Goal: Information Seeking & Learning: Learn about a topic

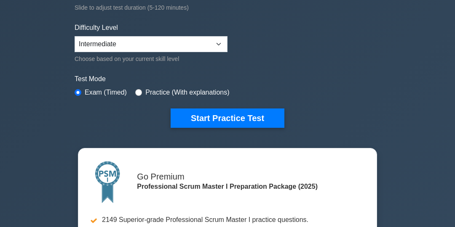
scroll to position [196, 0]
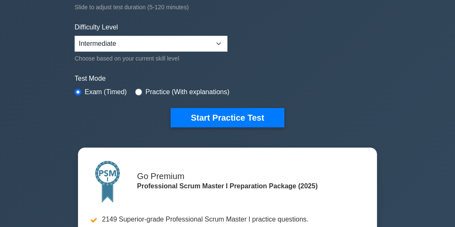
click at [141, 93] on div "Practice (With explanations)" at bounding box center [182, 92] width 94 height 10
click at [170, 93] on label "Practice (With explanations)" at bounding box center [187, 92] width 84 height 10
click at [138, 91] on input "radio" at bounding box center [138, 92] width 7 height 7
radio input "true"
click at [86, 95] on label "Exam (Timed)" at bounding box center [106, 92] width 42 height 10
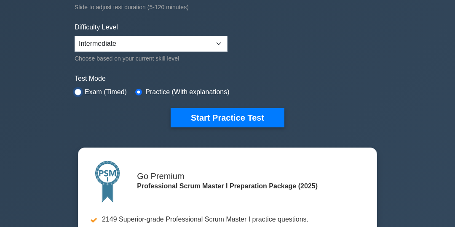
click at [78, 89] on input "radio" at bounding box center [78, 92] width 7 height 7
radio input "true"
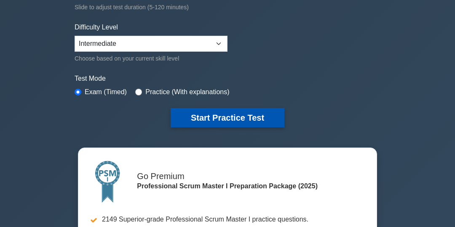
click at [235, 117] on button "Start Practice Test" at bounding box center [228, 117] width 114 height 19
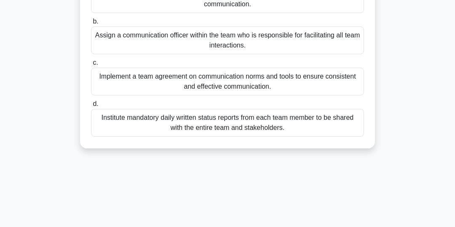
scroll to position [124, 0]
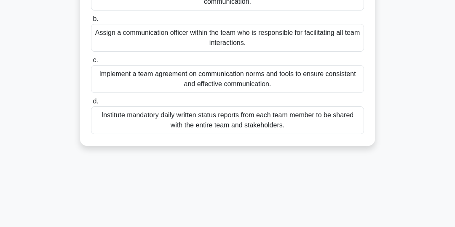
click at [319, 81] on div "Implement a team agreement on communication norms and tools to ensure consisten…" at bounding box center [227, 79] width 273 height 28
click at [91, 63] on input "c. Implement a team agreement on communication norms and tools to ensure consis…" at bounding box center [91, 60] width 0 height 5
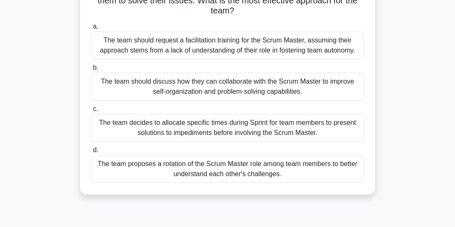
scroll to position [87, 0]
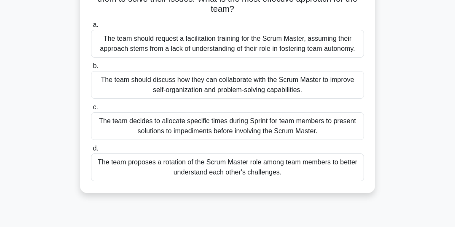
click at [332, 82] on div "The team should discuss how they can collaborate with the Scrum Master to impro…" at bounding box center [227, 85] width 273 height 28
click at [91, 69] on input "b. The team should discuss how they can collaborate with the Scrum Master to im…" at bounding box center [91, 66] width 0 height 5
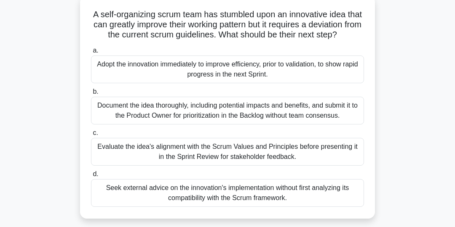
scroll to position [49, 0]
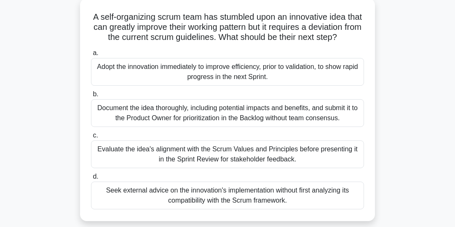
click at [331, 157] on div "Evaluate the idea's alignment with the Scrum Values and Principles before prese…" at bounding box center [227, 155] width 273 height 28
click at [91, 139] on input "c. Evaluate the idea's alignment with the Scrum Values and Principles before pr…" at bounding box center [91, 135] width 0 height 5
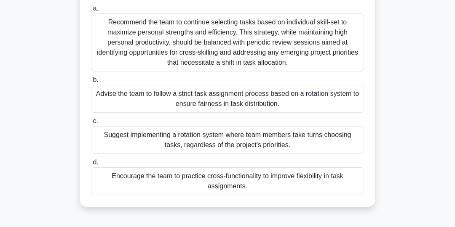
scroll to position [99, 0]
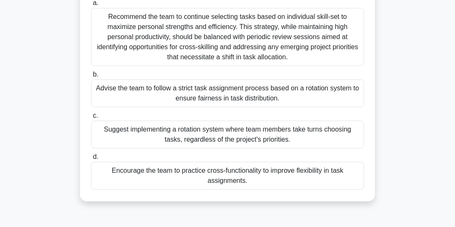
click at [307, 41] on div "Recommend the team to continue selecting tasks based on individual skill-set to…" at bounding box center [227, 37] width 273 height 58
click at [91, 6] on input "a. Recommend the team to continue selecting tasks based on individual skill-set…" at bounding box center [91, 2] width 0 height 5
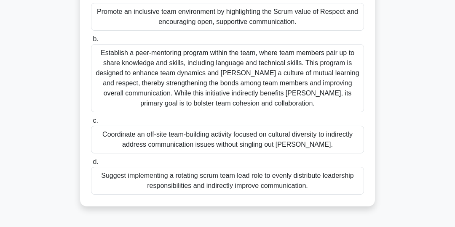
scroll to position [116, 0]
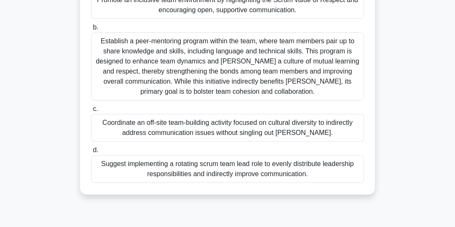
click at [315, 59] on div "Establish a peer-mentoring program within the team, where team members pair up …" at bounding box center [227, 66] width 273 height 68
click at [91, 30] on input "b. Establish a peer-mentoring program within the team, where team members pair …" at bounding box center [91, 27] width 0 height 5
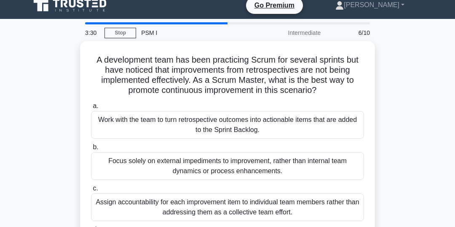
scroll to position [7, 0]
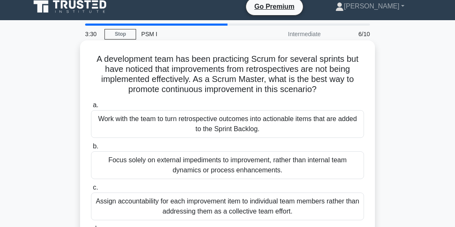
click at [305, 124] on div "Work with the team to turn retrospective outcomes into actionable items that ar…" at bounding box center [227, 124] width 273 height 28
click at [91, 108] on input "a. Work with the team to turn retrospective outcomes into actionable items that…" at bounding box center [91, 105] width 0 height 5
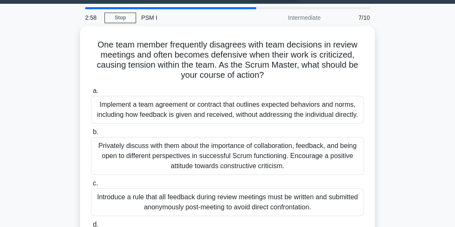
scroll to position [23, 0]
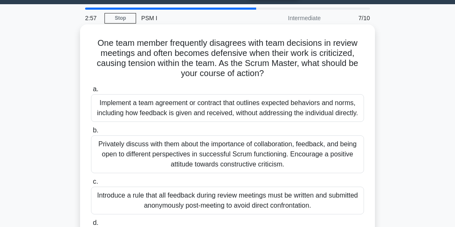
click at [321, 155] on div "Privately discuss with them about the importance of collaboration, feedback, an…" at bounding box center [227, 155] width 273 height 38
click at [91, 133] on input "b. Privately discuss with them about the importance of collaboration, feedback,…" at bounding box center [91, 130] width 0 height 5
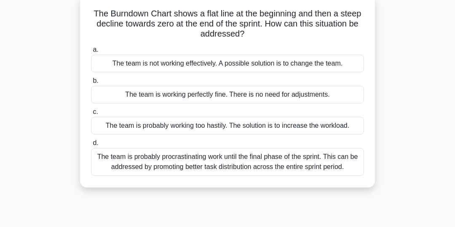
scroll to position [53, 0]
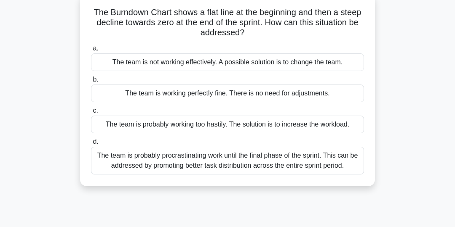
click at [323, 163] on div "The team is probably procrastinating work until the final phase of the sprint. …" at bounding box center [227, 161] width 273 height 28
click at [91, 145] on input "d. The team is probably procrastinating work until the final phase of the sprin…" at bounding box center [91, 141] width 0 height 5
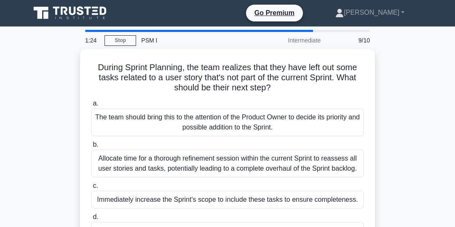
scroll to position [0, 0]
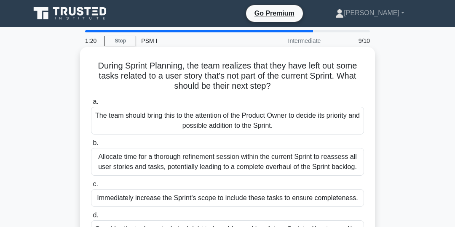
click at [317, 161] on div "Allocate time for a thorough refinement session within the current Sprint to re…" at bounding box center [227, 162] width 273 height 28
click at [91, 146] on input "b. Allocate time for a thorough refinement session within the current Sprint to…" at bounding box center [91, 143] width 0 height 5
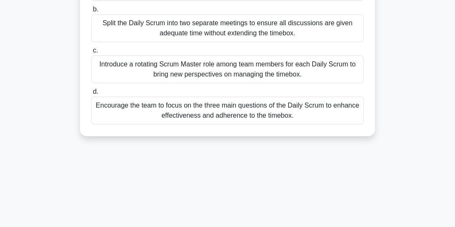
scroll to position [148, 0]
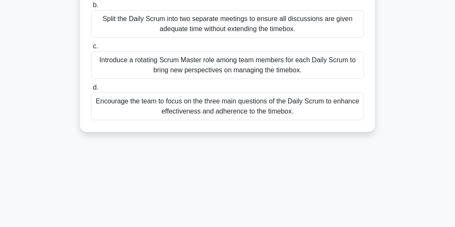
click at [330, 110] on div "Encourage the team to focus on the three main questions of the Daily Scrum to e…" at bounding box center [227, 107] width 273 height 28
click at [91, 91] on input "d. Encourage the team to focus on the three main questions of the Daily Scrum t…" at bounding box center [91, 87] width 0 height 5
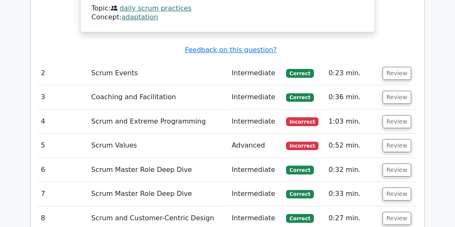
scroll to position [1095, 0]
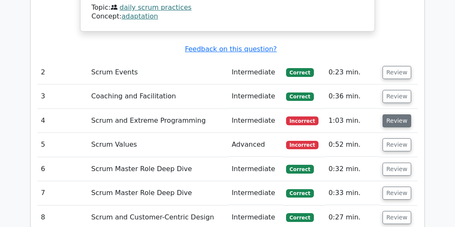
click at [397, 115] on button "Review" at bounding box center [396, 121] width 29 height 13
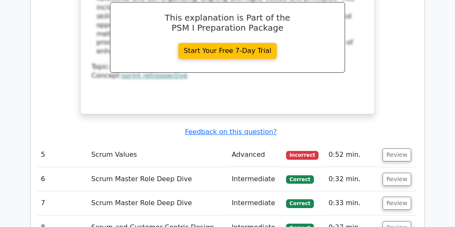
scroll to position [1505, 0]
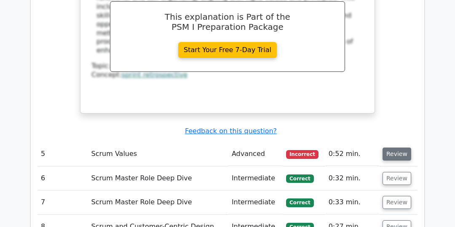
click at [396, 148] on button "Review" at bounding box center [396, 154] width 29 height 13
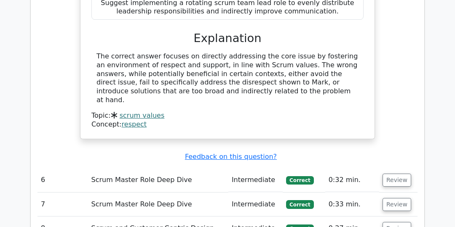
scroll to position [1916, 0]
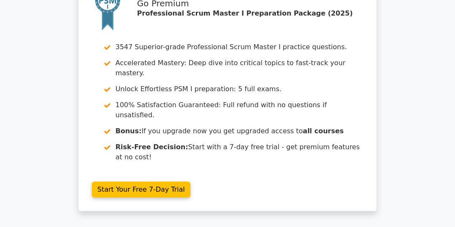
scroll to position [2668, 0]
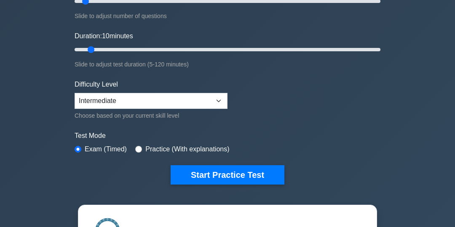
scroll to position [141, 0]
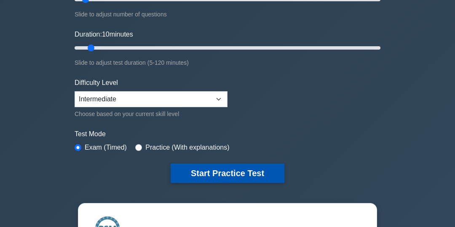
click at [256, 171] on button "Start Practice Test" at bounding box center [228, 173] width 114 height 19
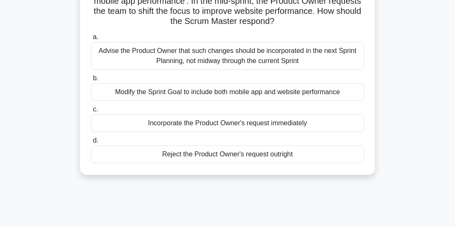
scroll to position [82, 0]
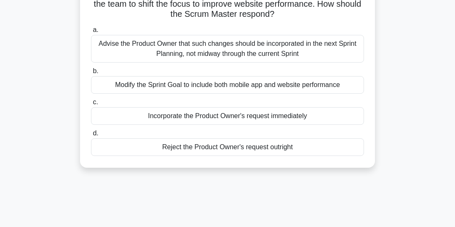
click at [323, 50] on div "Advise the Product Owner that such changes should be incorporated in the next S…" at bounding box center [227, 49] width 273 height 28
click at [91, 33] on input "a. Advise the Product Owner that such changes should be incorporated in the nex…" at bounding box center [91, 29] width 0 height 5
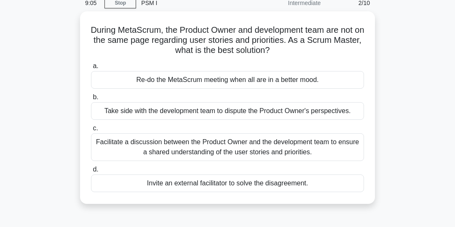
scroll to position [39, 0]
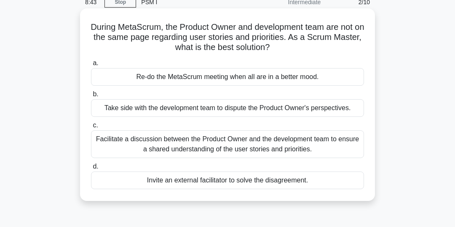
click at [301, 144] on div "Facilitate a discussion between the Product Owner and the development team to e…" at bounding box center [227, 145] width 273 height 28
click at [91, 128] on input "c. Facilitate a discussion between the Product Owner and the development team t…" at bounding box center [91, 125] width 0 height 5
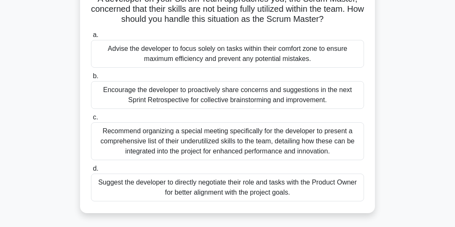
scroll to position [68, 0]
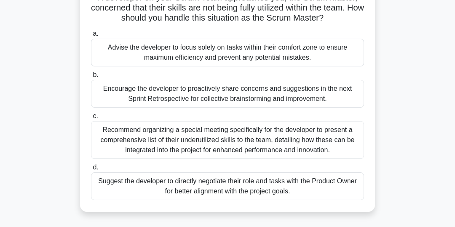
click at [324, 96] on div "Encourage the developer to proactively share concerns and suggestions in the ne…" at bounding box center [227, 94] width 273 height 28
click at [91, 78] on input "b. Encourage the developer to proactively share concerns and suggestions in the…" at bounding box center [91, 74] width 0 height 5
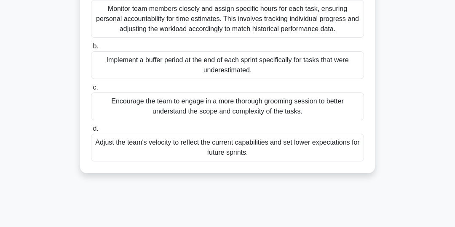
scroll to position [110, 0]
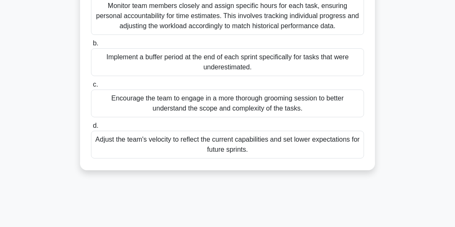
click at [318, 104] on div "Encourage the team to engage in a more thorough grooming session to better unde…" at bounding box center [227, 104] width 273 height 28
click at [91, 88] on input "c. Encourage the team to engage in a more thorough grooming session to better u…" at bounding box center [91, 84] width 0 height 5
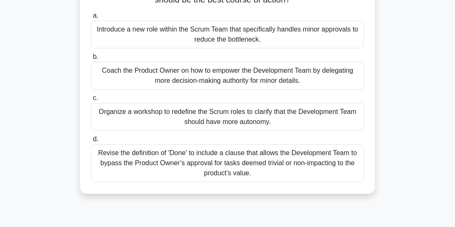
scroll to position [89, 0]
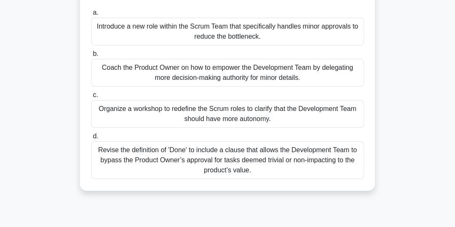
click at [333, 73] on div "Coach the Product Owner on how to empower the Development Team by delegating mo…" at bounding box center [227, 73] width 273 height 28
click at [91, 57] on input "b. Coach the Product Owner on how to empower the Development Team by delegating…" at bounding box center [91, 53] width 0 height 5
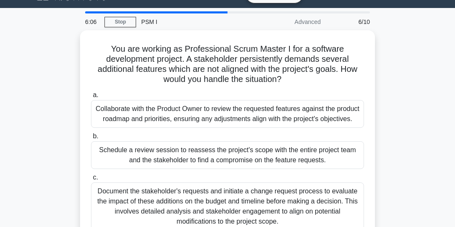
scroll to position [17, 0]
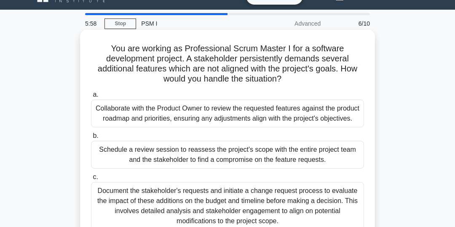
click at [335, 116] on div "Collaborate with the Product Owner to review the requested features against the…" at bounding box center [227, 114] width 273 height 28
click at [91, 98] on input "a. Collaborate with the Product Owner to review the requested features against …" at bounding box center [91, 94] width 0 height 5
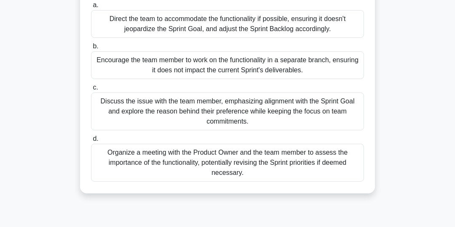
scroll to position [103, 0]
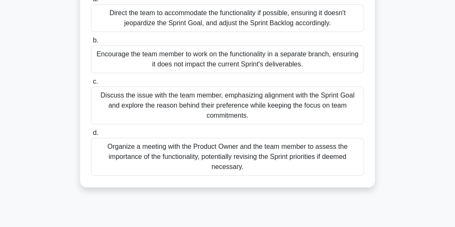
click at [321, 103] on div "Discuss the issue with the team member, emphasizing alignment with the Sprint G…" at bounding box center [227, 106] width 273 height 38
click at [91, 85] on input "c. Discuss the issue with the team member, emphasizing alignment with the Sprin…" at bounding box center [91, 81] width 0 height 5
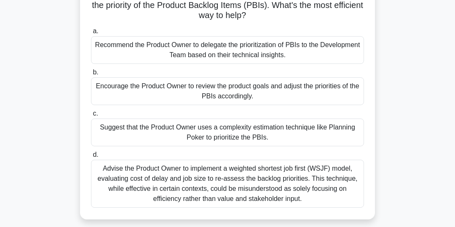
scroll to position [74, 0]
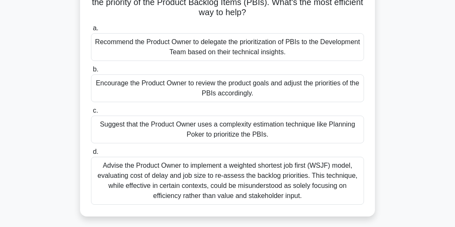
click at [292, 179] on div "Advise the Product Owner to implement a weighted shortest job first (WSJF) mode…" at bounding box center [227, 181] width 273 height 48
click at [91, 155] on input "d. Advise the Product Owner to implement a weighted shortest job first (WSJF) m…" at bounding box center [91, 151] width 0 height 5
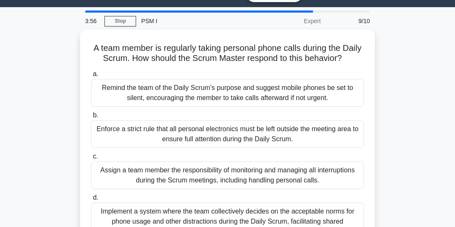
scroll to position [20, 0]
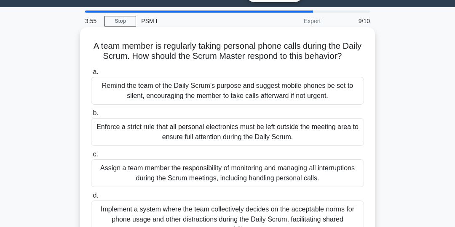
click at [334, 95] on div "Remind the team of the Daily Scrum’s purpose and suggest mobile phones be set t…" at bounding box center [227, 91] width 273 height 28
click at [91, 75] on input "a. Remind the team of the Daily Scrum’s purpose and suggest mobile phones be se…" at bounding box center [91, 71] width 0 height 5
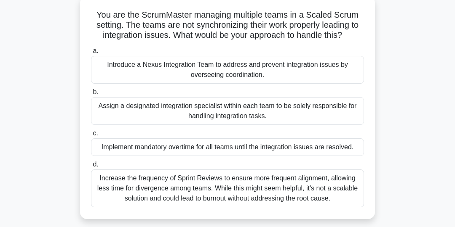
scroll to position [53, 0]
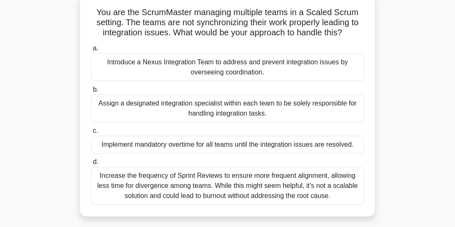
click at [308, 75] on div "Introduce a Nexus Integration Team to address and prevent integration issues by…" at bounding box center [227, 67] width 273 height 28
click at [91, 51] on input "a. Introduce a Nexus Integration Team to address and prevent integration issues…" at bounding box center [91, 48] width 0 height 5
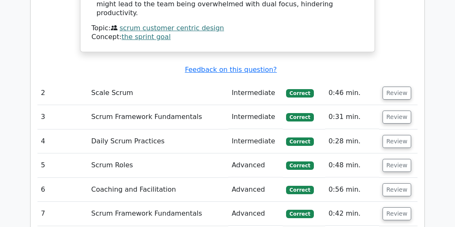
scroll to position [1210, 0]
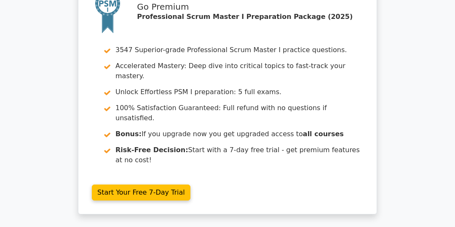
scroll to position [1946, 0]
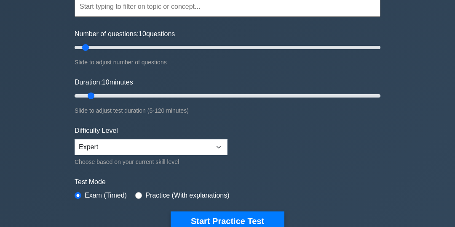
scroll to position [94, 0]
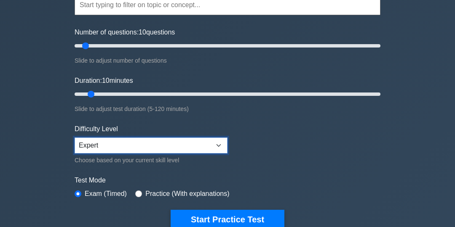
click at [219, 144] on select "Beginner Intermediate Expert" at bounding box center [151, 146] width 153 height 16
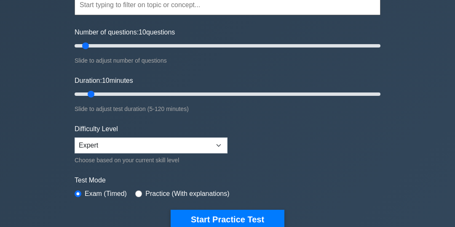
click at [279, 160] on form "Topics Scrum Framework Fundamentals Scrum Artifacts Scrum Events Scrum Roles Sc…" at bounding box center [228, 96] width 306 height 266
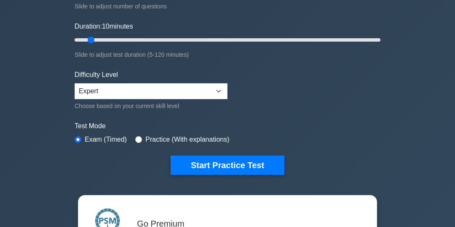
scroll to position [152, 0]
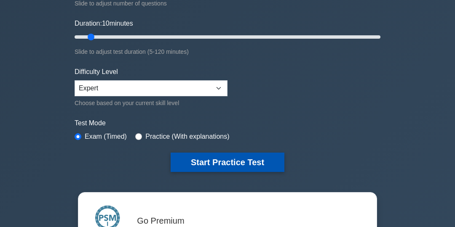
click at [238, 160] on button "Start Practice Test" at bounding box center [228, 162] width 114 height 19
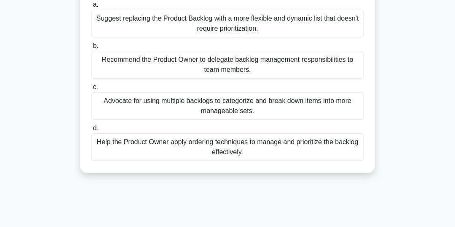
scroll to position [100, 0]
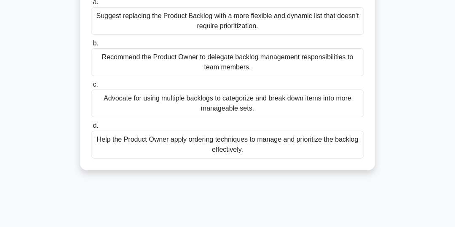
click at [306, 151] on div "Help the Product Owner apply ordering techniques to manage and prioritize the b…" at bounding box center [227, 145] width 273 height 28
click at [91, 129] on input "d. Help the Product Owner apply ordering techniques to manage and prioritize th…" at bounding box center [91, 125] width 0 height 5
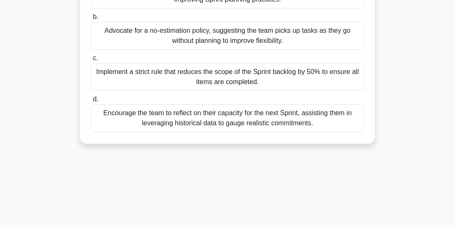
scroll to position [161, 0]
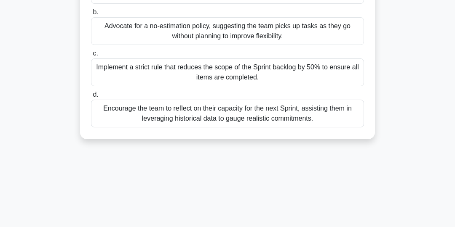
click at [320, 113] on div "Encourage the team to reflect on their capacity for the next Sprint, assisting …" at bounding box center [227, 114] width 273 height 28
click at [91, 98] on input "d. Encourage the team to reflect on their capacity for the next Sprint, assisti…" at bounding box center [91, 94] width 0 height 5
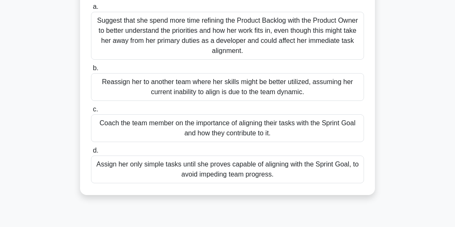
scroll to position [98, 0]
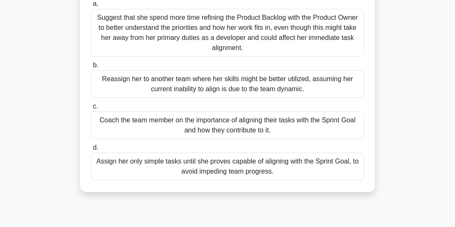
click at [338, 123] on div "Coach the team member on the importance of aligning their tasks with the Sprint…" at bounding box center [227, 126] width 273 height 28
click at [91, 109] on input "c. Coach the team member on the importance of aligning their tasks with the Spr…" at bounding box center [91, 106] width 0 height 5
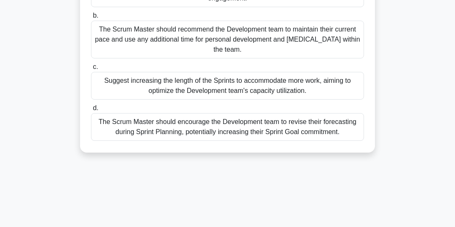
scroll to position [131, 0]
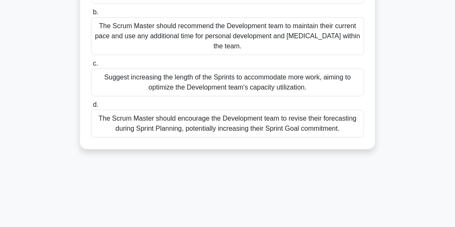
click at [338, 120] on div "The Scrum Master should encourage the Development team to revise their forecast…" at bounding box center [227, 124] width 273 height 28
click at [91, 108] on input "d. The Scrum Master should encourage the Development team to revise their forec…" at bounding box center [91, 104] width 0 height 5
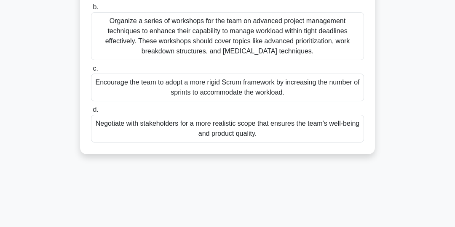
scroll to position [148, 0]
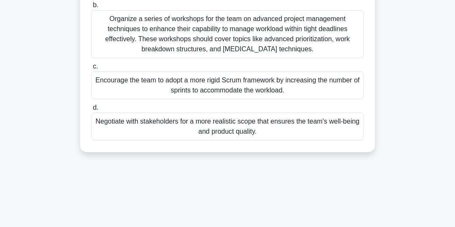
click at [341, 131] on div "Negotiate with stakeholders for a more realistic scope that ensures the team's …" at bounding box center [227, 127] width 273 height 28
click at [91, 111] on input "d. Negotiate with stakeholders for a more realistic scope that ensures the team…" at bounding box center [91, 107] width 0 height 5
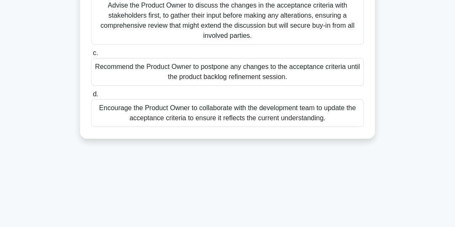
scroll to position [154, 0]
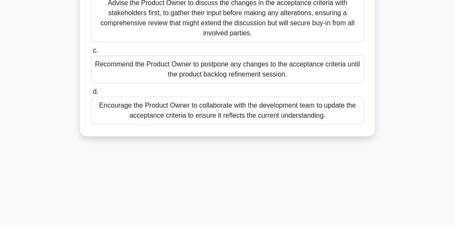
click at [325, 112] on div "Encourage the Product Owner to collaborate with the development team to update …" at bounding box center [227, 111] width 273 height 28
click at [91, 95] on input "d. Encourage the Product Owner to collaborate with the development team to upda…" at bounding box center [91, 91] width 0 height 5
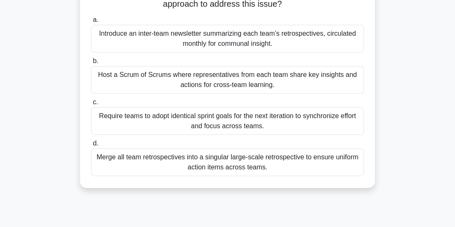
scroll to position [85, 0]
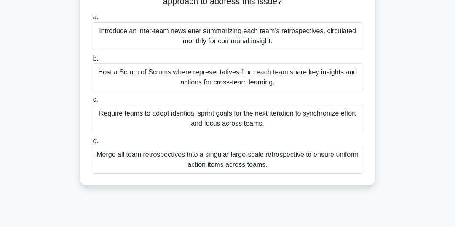
click at [318, 77] on div "Host a Scrum of Scrums where representatives from each team share key insights …" at bounding box center [227, 78] width 273 height 28
click at [91, 61] on input "b. Host a Scrum of Scrums where representatives from each team share key insigh…" at bounding box center [91, 58] width 0 height 5
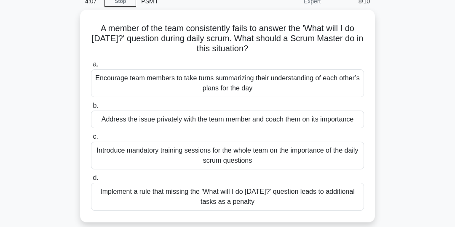
scroll to position [39, 0]
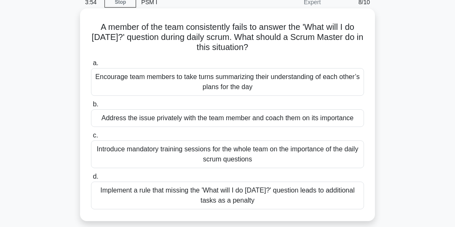
click at [339, 117] on div "Address the issue privately with the team member and coach them on its importan…" at bounding box center [227, 118] width 273 height 18
click at [91, 107] on input "b. Address the issue privately with the team member and coach them on its impor…" at bounding box center [91, 104] width 0 height 5
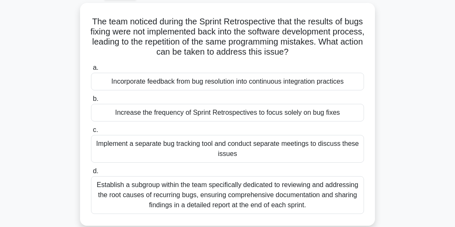
scroll to position [47, 0]
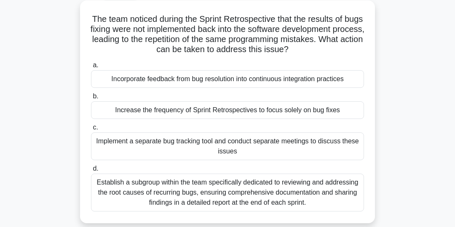
click at [329, 81] on div "Incorporate feedback from bug resolution into continuous integration practices" at bounding box center [227, 79] width 273 height 18
click at [91, 68] on input "a. Incorporate feedback from bug resolution into continuous integration practic…" at bounding box center [91, 65] width 0 height 5
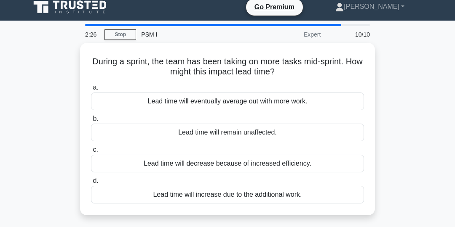
scroll to position [0, 0]
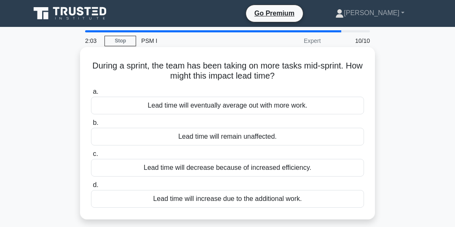
click at [294, 172] on div "Lead time will decrease because of increased efficiency." at bounding box center [227, 168] width 273 height 18
click at [91, 157] on input "c. Lead time will decrease because of increased efficiency." at bounding box center [91, 154] width 0 height 5
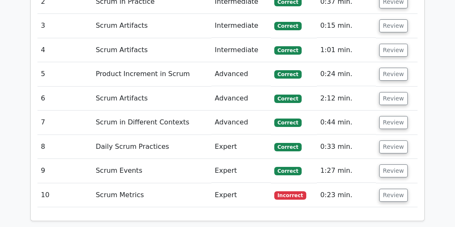
scroll to position [1141, 0]
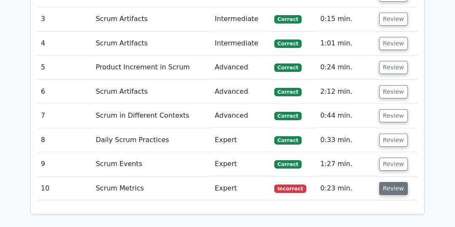
click at [395, 182] on button "Review" at bounding box center [393, 188] width 29 height 13
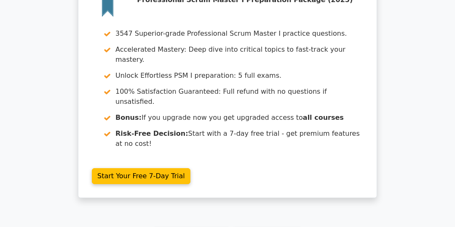
scroll to position [1849, 0]
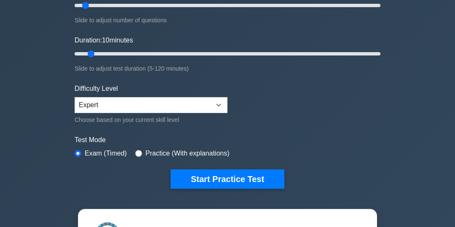
scroll to position [136, 0]
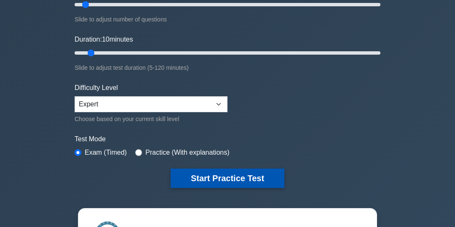
click at [242, 179] on button "Start Practice Test" at bounding box center [228, 178] width 114 height 19
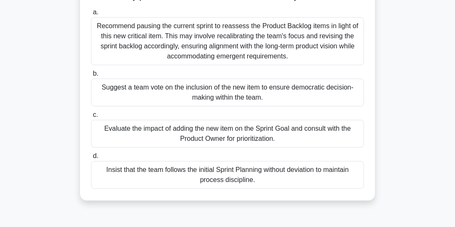
scroll to position [92, 0]
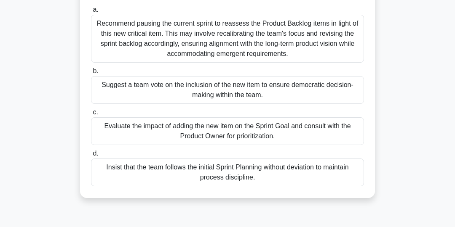
click at [305, 132] on div "Evaluate the impact of adding the new item on the Sprint Goal and consult with …" at bounding box center [227, 131] width 273 height 28
click at [91, 115] on input "c. Evaluate the impact of adding the new item on the Sprint Goal and consult wi…" at bounding box center [91, 112] width 0 height 5
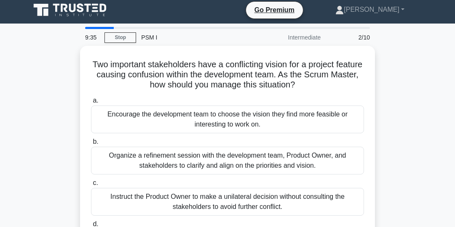
scroll to position [0, 0]
